Goal: Task Accomplishment & Management: Complete application form

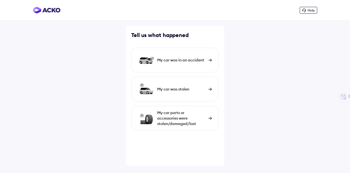
click at [170, 114] on div "My car parts or accessories were stolen/damaged/lost" at bounding box center [181, 118] width 48 height 16
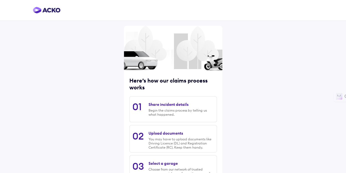
click at [163, 106] on div "Share incident details" at bounding box center [169, 104] width 40 height 5
click at [158, 104] on div "Share incident details" at bounding box center [169, 104] width 40 height 5
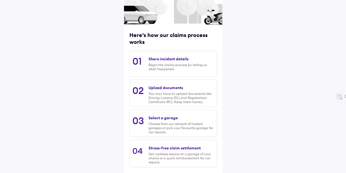
scroll to position [73, 0]
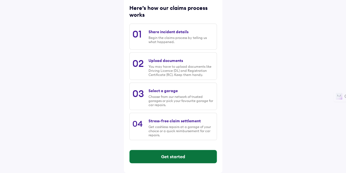
click at [172, 157] on button "Get started" at bounding box center [173, 156] width 87 height 13
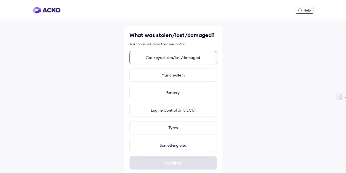
click at [181, 58] on div "Car keys stolen/lost/damaged" at bounding box center [173, 57] width 88 height 13
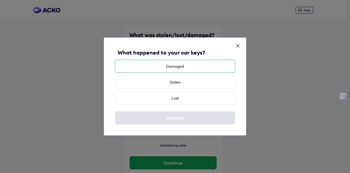
click at [183, 66] on div "Damaged" at bounding box center [175, 66] width 120 height 13
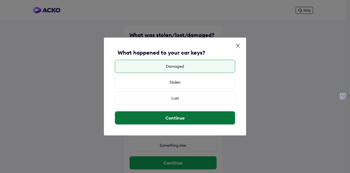
click at [175, 118] on button "Continue" at bounding box center [175, 117] width 120 height 13
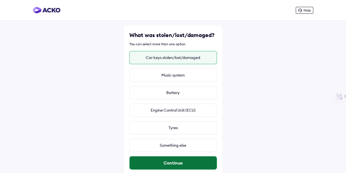
click at [159, 161] on button "Continue" at bounding box center [173, 162] width 87 height 13
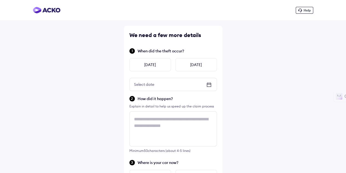
click at [159, 84] on div "Select date" at bounding box center [173, 84] width 87 height 13
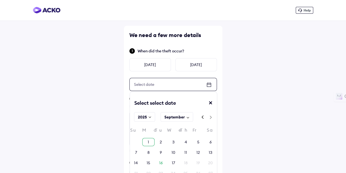
click at [148, 141] on div "1" at bounding box center [148, 141] width 1 height 5
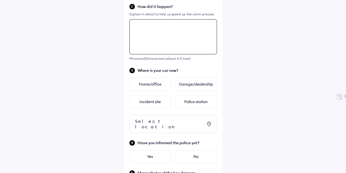
click at [149, 118] on div "We need a few more details When did the theft occur? [DATE] [DATE] ** / ** / **…" at bounding box center [173, 91] width 98 height 315
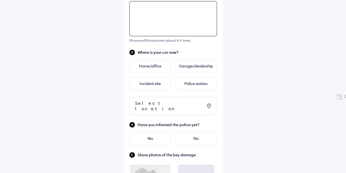
scroll to position [111, 0]
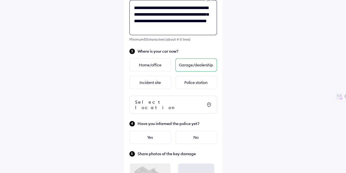
type textarea "**********"
click at [194, 64] on div "Garage/dealership" at bounding box center [196, 64] width 42 height 13
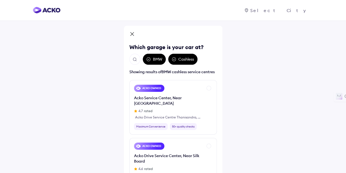
click at [173, 60] on icon at bounding box center [174, 59] width 4 height 4
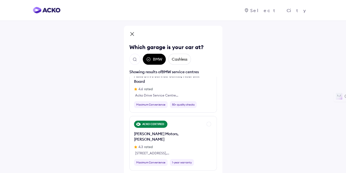
scroll to position [81, 0]
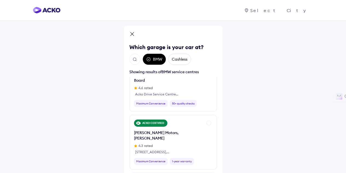
click at [134, 60] on img "Open search" at bounding box center [134, 59] width 5 height 5
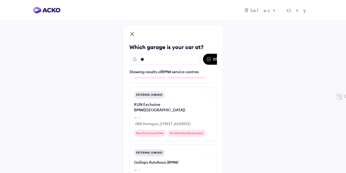
scroll to position [0, 0]
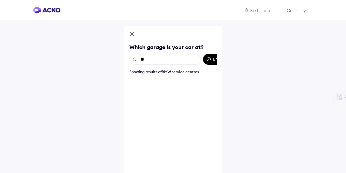
type input "*"
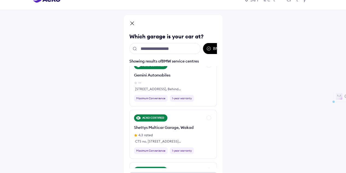
scroll to position [33, 0]
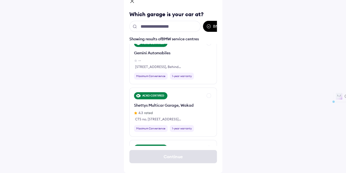
click at [226, 134] on div "Which garage is your car at? BMW Cashless Showing results of BMW service centre…" at bounding box center [173, 69] width 346 height 205
click at [241, 79] on div "Which garage is your car at? BMW Cashless Showing results of BMW service centre…" at bounding box center [173, 69] width 346 height 205
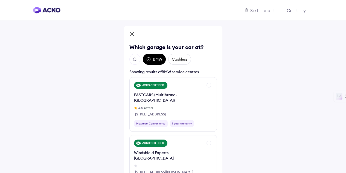
scroll to position [0, 0]
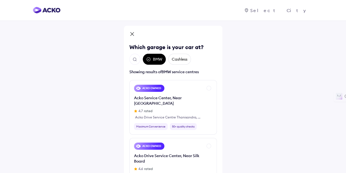
click at [134, 60] on img "Open search" at bounding box center [134, 59] width 5 height 5
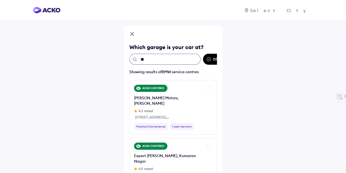
type input "***"
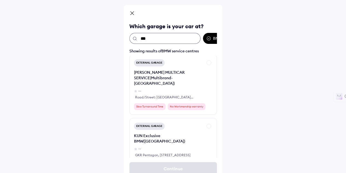
scroll to position [33, 0]
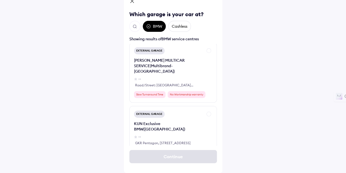
click at [227, 105] on div "Which garage is your car at? BMW Cashless Showing results of BMW service centre…" at bounding box center [173, 69] width 346 height 205
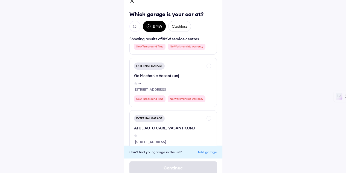
scroll to position [48, 0]
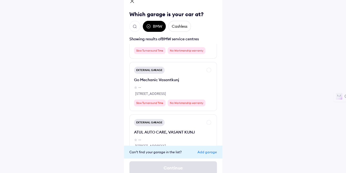
click at [149, 27] on icon at bounding box center [148, 26] width 4 height 4
click at [148, 27] on icon at bounding box center [148, 26] width 1 height 1
click at [175, 26] on div "Cashless" at bounding box center [179, 26] width 23 height 11
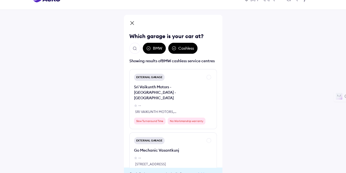
scroll to position [33, 0]
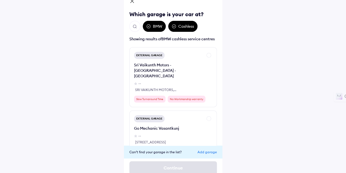
click at [149, 26] on icon at bounding box center [148, 26] width 4 height 4
click at [148, 26] on icon at bounding box center [148, 26] width 4 height 4
click at [173, 27] on icon at bounding box center [174, 26] width 4 height 4
click at [209, 152] on div "Add garage" at bounding box center [207, 152] width 19 height 4
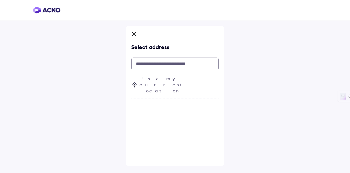
click at [165, 65] on input "text" at bounding box center [175, 63] width 88 height 13
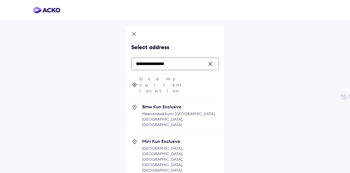
click at [163, 104] on span "Bmw Kun Exclusive" at bounding box center [180, 106] width 77 height 5
type input "**********"
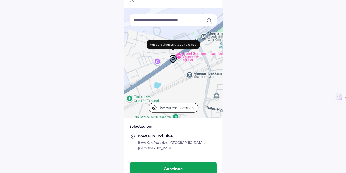
scroll to position [33, 0]
click at [259, 108] on div "To navigate the map with touch gestures double-tap and hold your finger on the …" at bounding box center [173, 73] width 346 height 213
click at [264, 86] on div "To navigate the map with touch gestures double-tap and hold your finger on the …" at bounding box center [173, 73] width 346 height 213
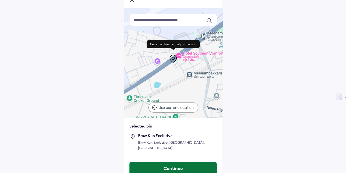
click at [175, 169] on button "Continue" at bounding box center [173, 167] width 87 height 13
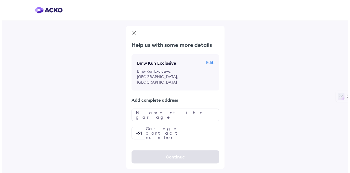
scroll to position [0, 0]
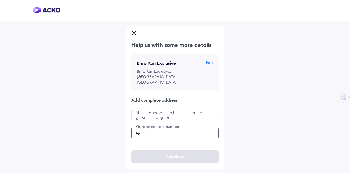
click at [165, 127] on input "number" at bounding box center [175, 132] width 88 height 13
type input "**********"
click at [174, 109] on input "text" at bounding box center [175, 114] width 88 height 13
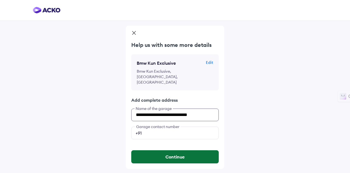
type input "**********"
click at [170, 150] on button "Continue" at bounding box center [175, 156] width 88 height 13
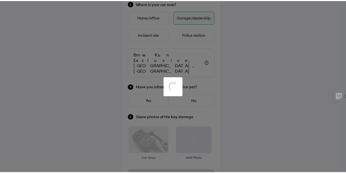
scroll to position [159, 0]
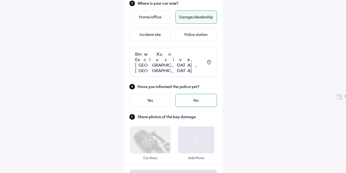
click at [191, 97] on div "No" at bounding box center [196, 100] width 42 height 13
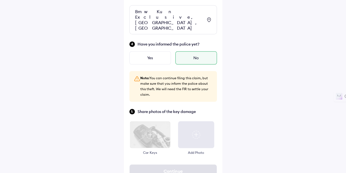
scroll to position [210, 0]
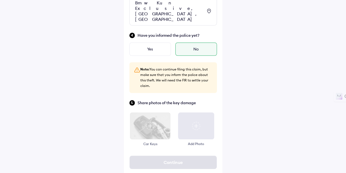
click at [150, 115] on img at bounding box center [150, 125] width 41 height 27
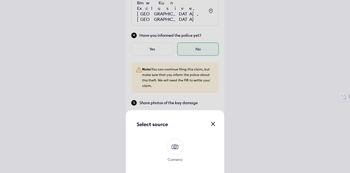
click at [174, 145] on img at bounding box center [175, 146] width 9 height 9
click at [0, 0] on input "Camera" at bounding box center [0, 0] width 0 height 0
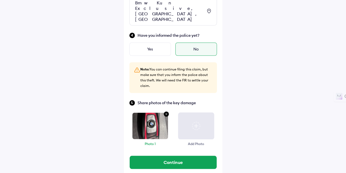
click at [198, 121] on img at bounding box center [196, 125] width 8 height 8
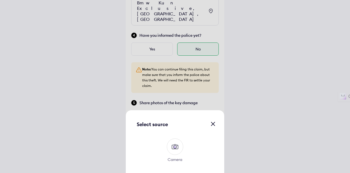
click at [176, 146] on img at bounding box center [175, 146] width 9 height 9
click at [0, 0] on input "Camera" at bounding box center [0, 0] width 0 height 0
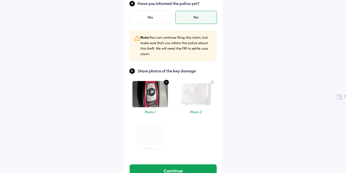
scroll to position [250, 0]
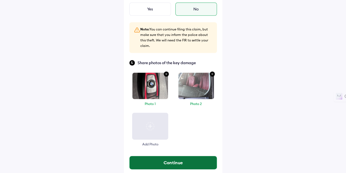
click at [171, 157] on button "Continue" at bounding box center [173, 162] width 87 height 13
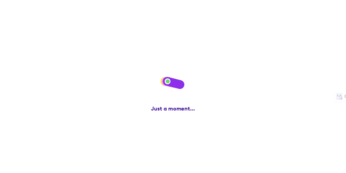
scroll to position [0, 0]
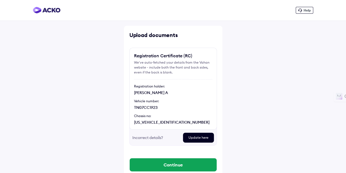
click at [204, 135] on div "Update here" at bounding box center [198, 137] width 31 height 10
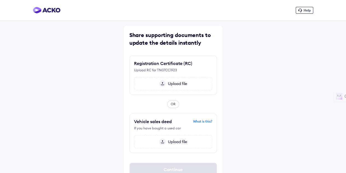
click at [178, 83] on span "Upload file" at bounding box center [176, 83] width 21 height 5
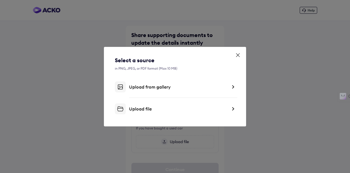
click at [146, 110] on div "Upload file" at bounding box center [178, 108] width 98 height 5
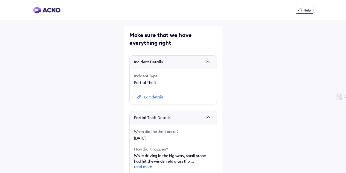
click at [152, 96] on div "Edit details" at bounding box center [153, 96] width 19 height 5
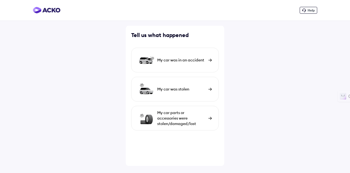
click at [189, 114] on div "My car parts or accessories were stolen/damaged/lost" at bounding box center [181, 118] width 48 height 16
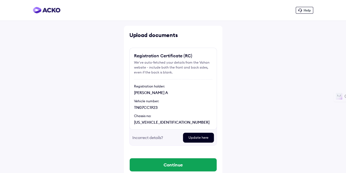
click at [190, 137] on div "Update here" at bounding box center [198, 137] width 31 height 10
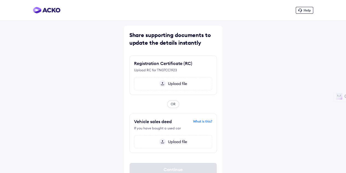
click at [170, 82] on span "Upload file" at bounding box center [176, 83] width 21 height 5
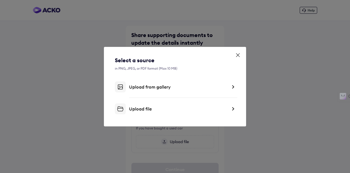
click at [150, 106] on div "Upload file" at bounding box center [178, 108] width 98 height 5
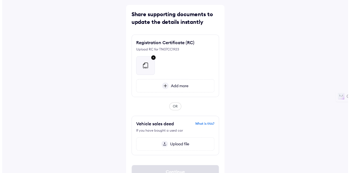
scroll to position [35, 0]
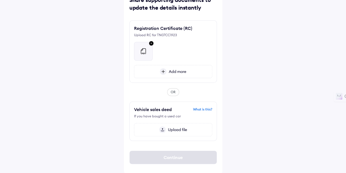
click at [143, 54] on img at bounding box center [143, 51] width 7 height 7
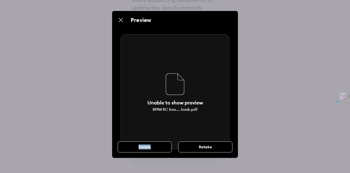
click at [143, 54] on div "Preview Unable to show preview BMW RC boo.... book.pdf Delete Retake" at bounding box center [175, 86] width 350 height 173
click at [193, 146] on div "Retake" at bounding box center [205, 146] width 54 height 11
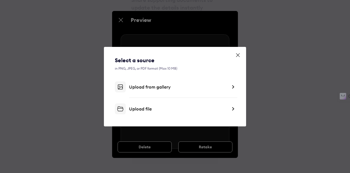
click at [239, 54] on icon at bounding box center [237, 54] width 3 height 3
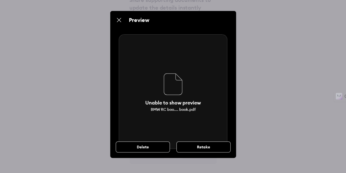
click at [193, 145] on div "Retake" at bounding box center [203, 146] width 54 height 11
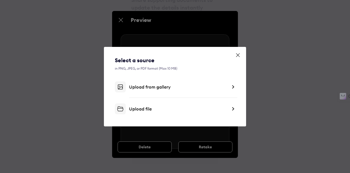
click at [141, 110] on div "Upload file" at bounding box center [178, 108] width 98 height 5
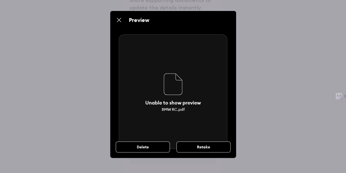
click at [157, 146] on div "Delete" at bounding box center [143, 146] width 54 height 11
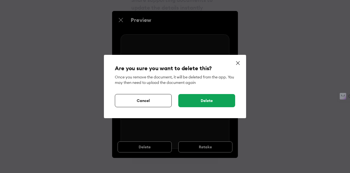
click at [193, 102] on div "Delete" at bounding box center [206, 100] width 57 height 13
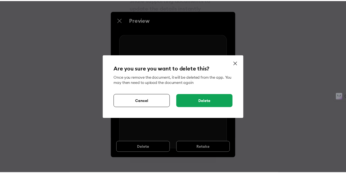
scroll to position [12, 0]
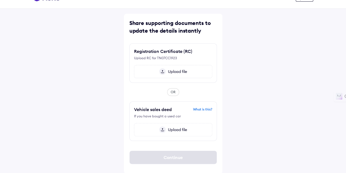
click at [174, 70] on span "Upload file" at bounding box center [176, 71] width 21 height 5
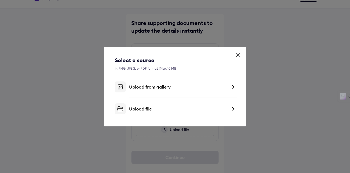
click at [145, 111] on div "Upload file" at bounding box center [178, 108] width 98 height 5
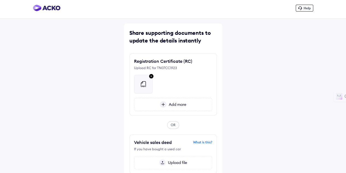
scroll to position [35, 0]
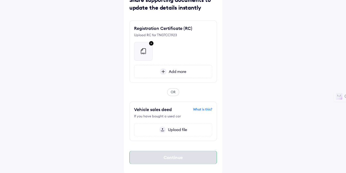
click at [173, 163] on div "Continue" at bounding box center [173, 156] width 88 height 13
click at [176, 72] on span "Add more" at bounding box center [177, 71] width 20 height 5
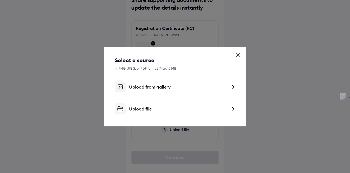
click at [148, 110] on div "Upload file" at bounding box center [178, 108] width 98 height 5
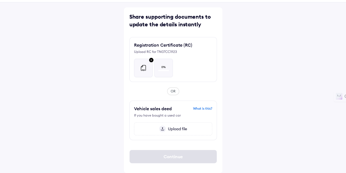
scroll to position [18, 0]
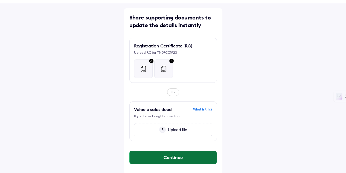
click at [168, 155] on button "Continue" at bounding box center [173, 156] width 87 height 13
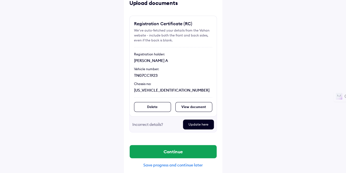
scroll to position [36, 0]
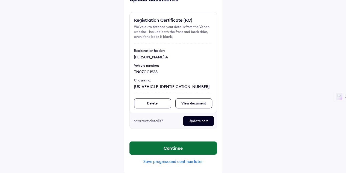
click at [172, 146] on button "Continue" at bounding box center [173, 147] width 87 height 13
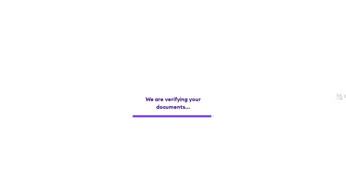
scroll to position [0, 0]
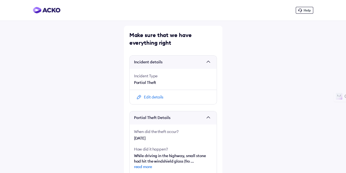
click at [156, 97] on div "Edit details" at bounding box center [153, 96] width 19 height 5
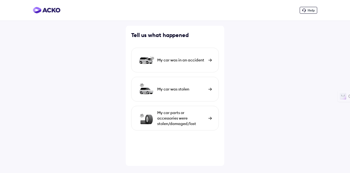
click at [167, 117] on div "My car parts or accessories were stolen/damaged/lost" at bounding box center [181, 118] width 48 height 16
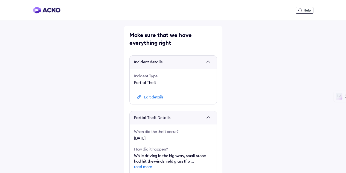
click at [159, 94] on div "Edit details" at bounding box center [153, 96] width 19 height 5
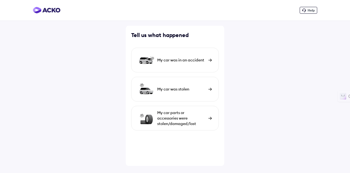
click at [169, 116] on div "My car parts or accessories were stolen/damaged/lost" at bounding box center [181, 118] width 48 height 16
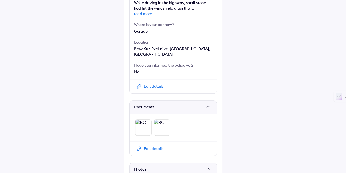
scroll to position [230, 0]
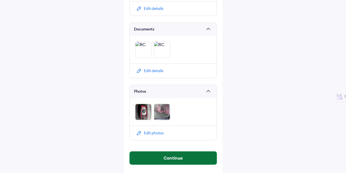
click at [173, 160] on button "Continue" at bounding box center [173, 157] width 87 height 13
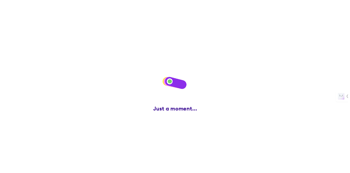
scroll to position [0, 0]
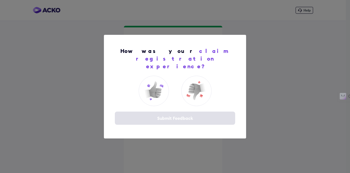
click at [277, 92] on div "How was your claim registration experience? Submit Feedback" at bounding box center [175, 86] width 350 height 173
click at [165, 83] on div at bounding box center [154, 91] width 30 height 30
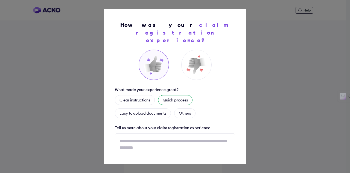
click at [173, 95] on div "Quick process" at bounding box center [175, 100] width 34 height 10
